Goal: Answer question/provide support: Share knowledge or assist other users

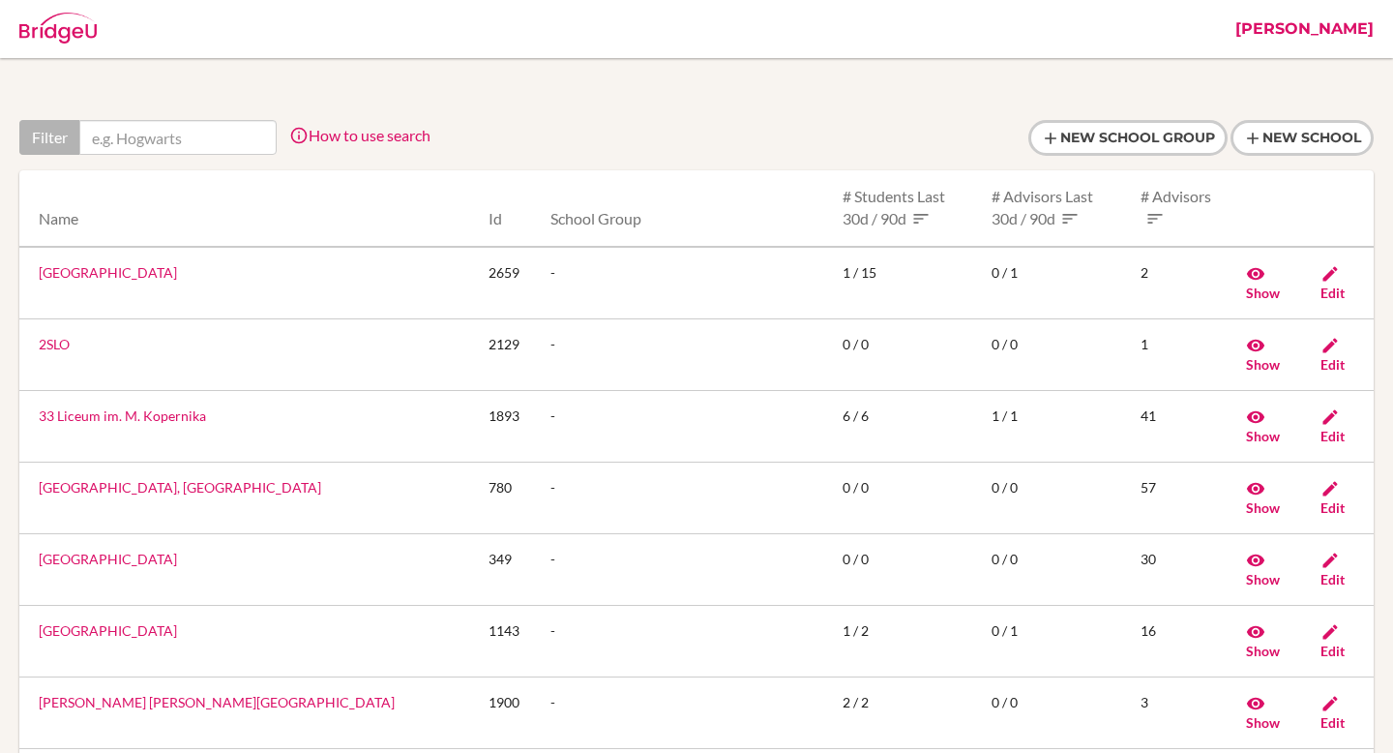
click at [1350, 33] on link "[PERSON_NAME]" at bounding box center [1305, 29] width 158 height 58
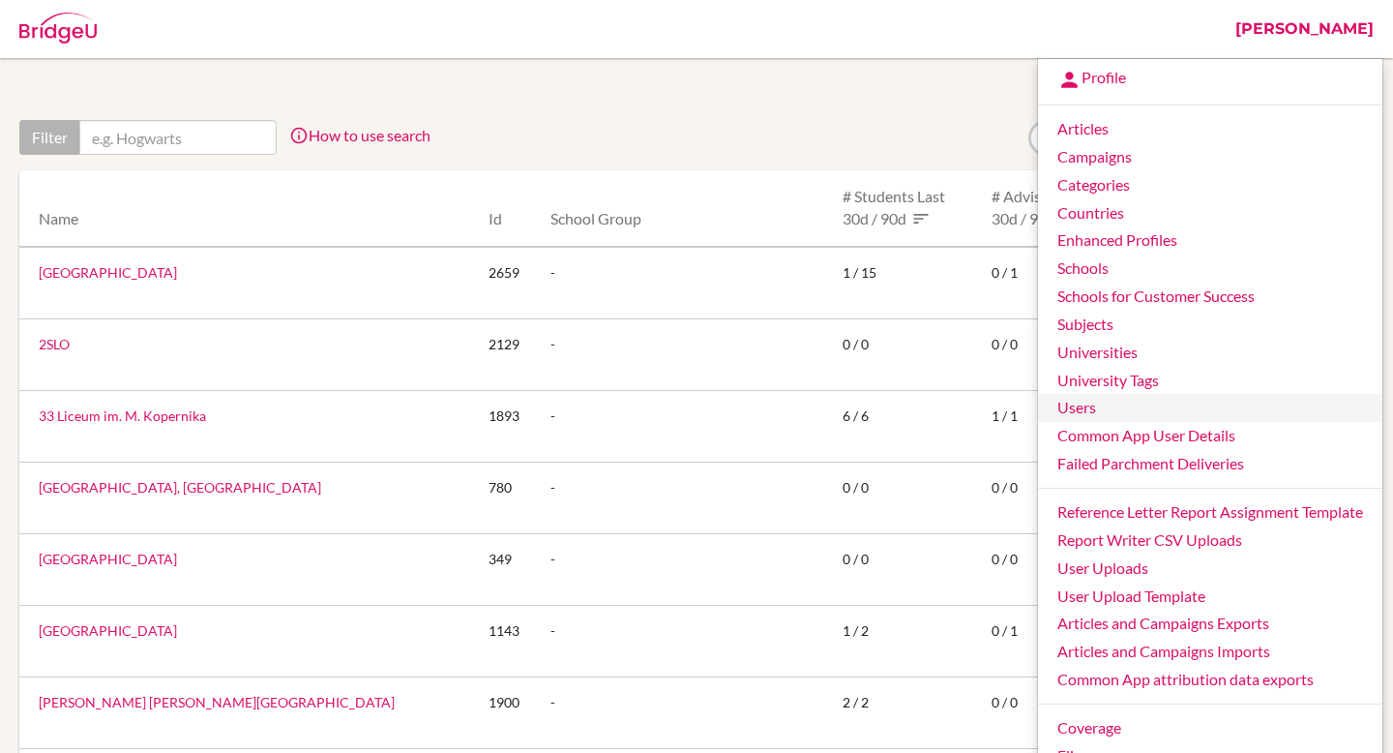
click at [1156, 406] on link "Users" at bounding box center [1210, 408] width 344 height 28
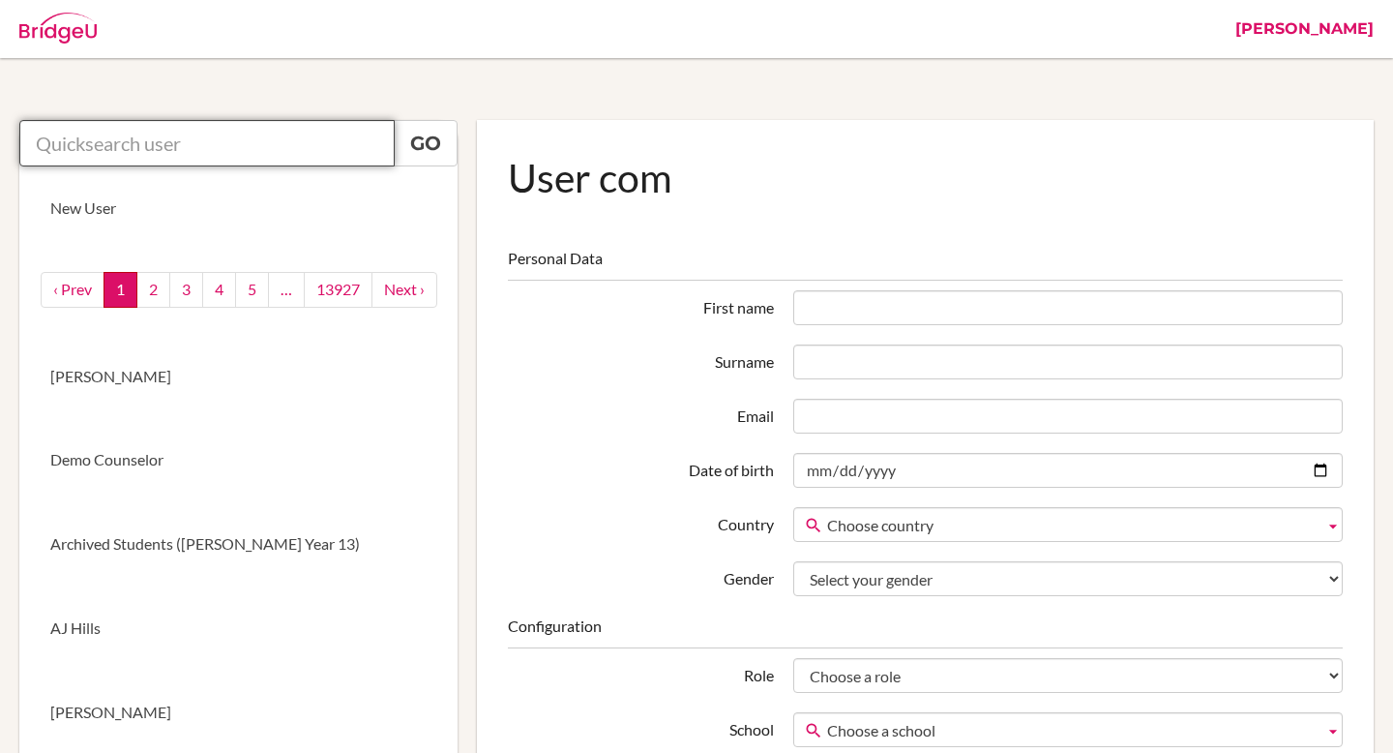
click at [268, 136] on input "text" at bounding box center [206, 143] width 375 height 46
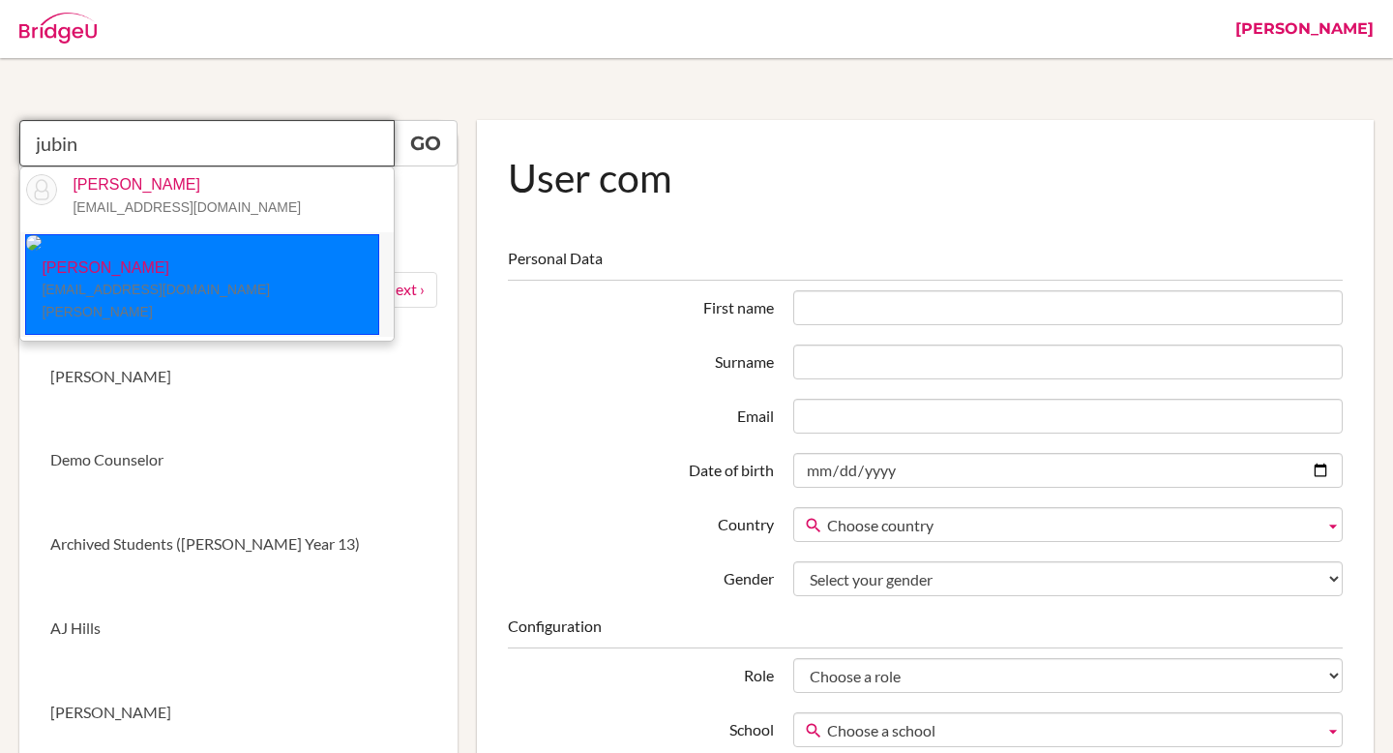
click at [174, 282] on small "jjeon@student.tisa.az" at bounding box center [156, 301] width 228 height 38
type input "Jubin Jeon"
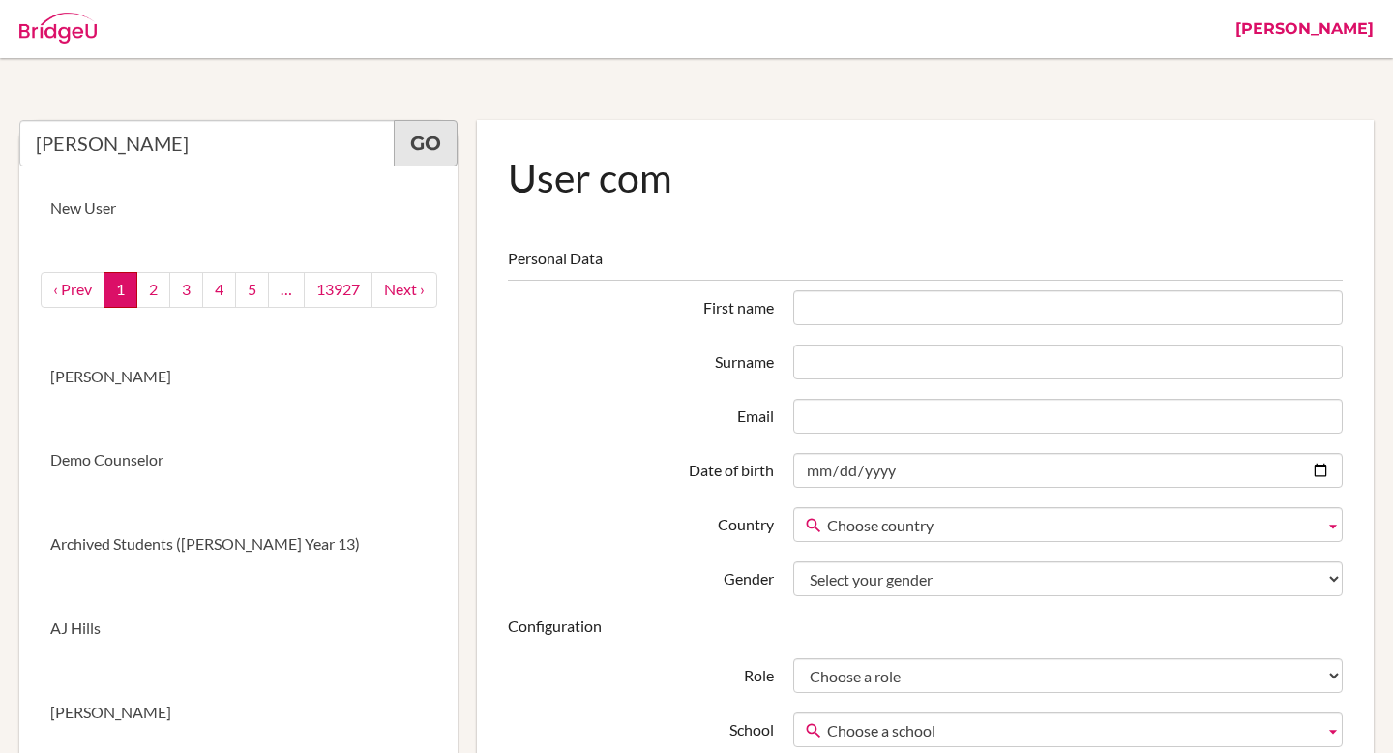
click at [437, 150] on link "Go" at bounding box center [426, 143] width 64 height 46
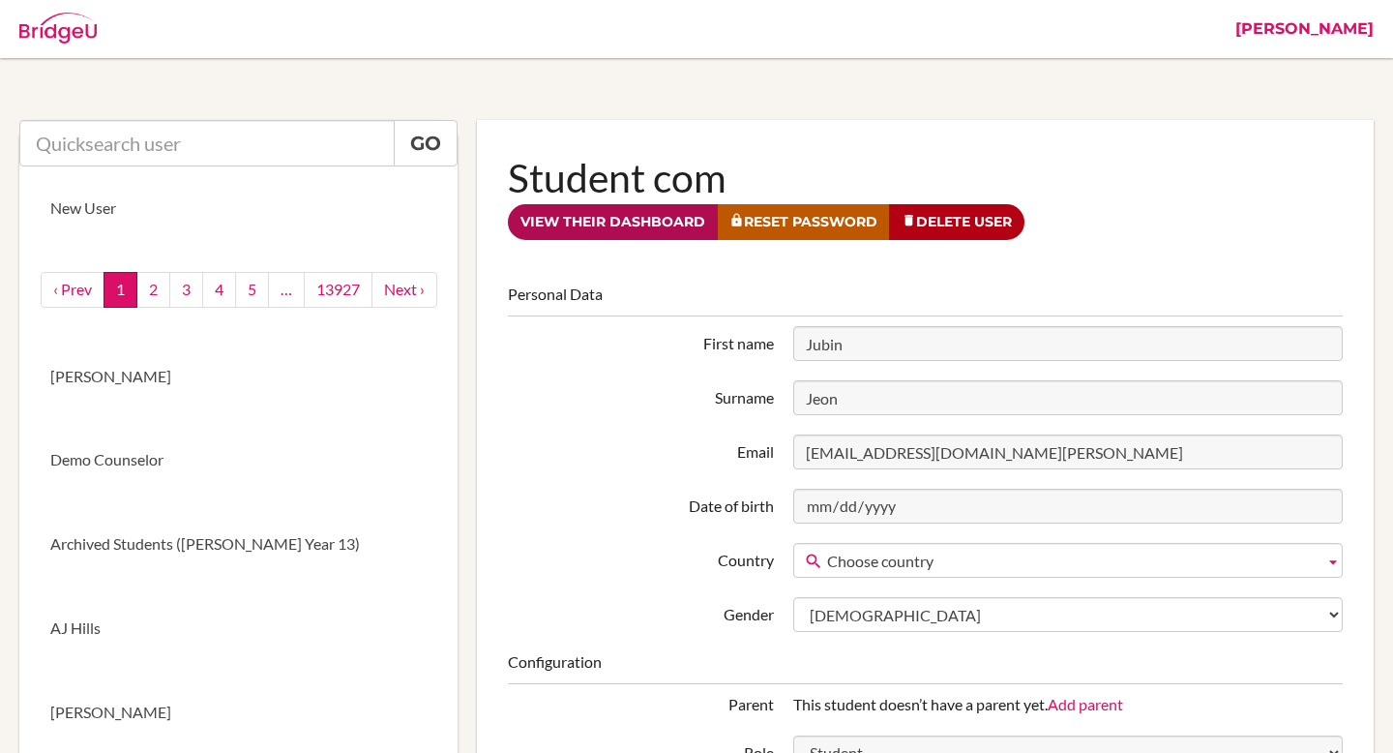
click at [602, 225] on link "View their dashboard" at bounding box center [613, 222] width 210 height 36
